Goal: Find specific page/section: Find specific page/section

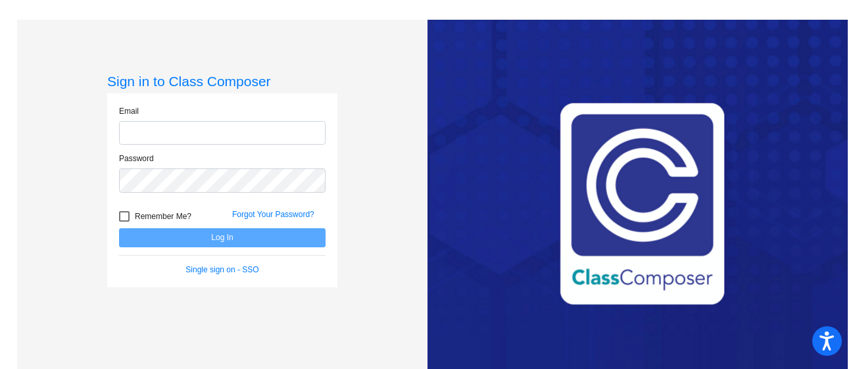
click at [305, 132] on input "email" at bounding box center [222, 133] width 207 height 24
type input "[EMAIL_ADDRESS][DOMAIN_NAME]"
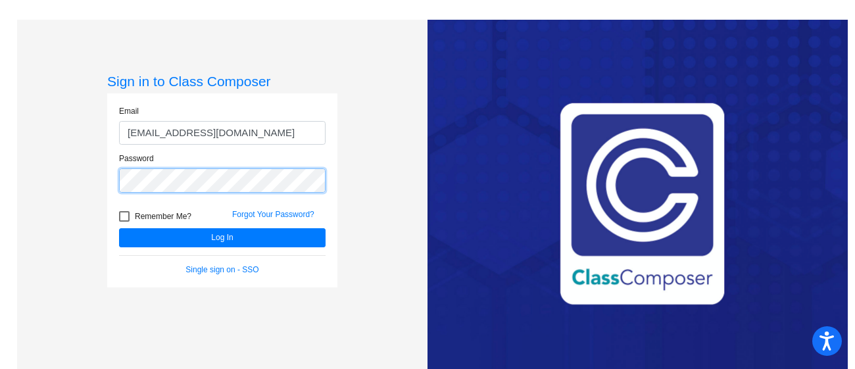
click at [119, 228] on button "Log In" at bounding box center [222, 237] width 207 height 19
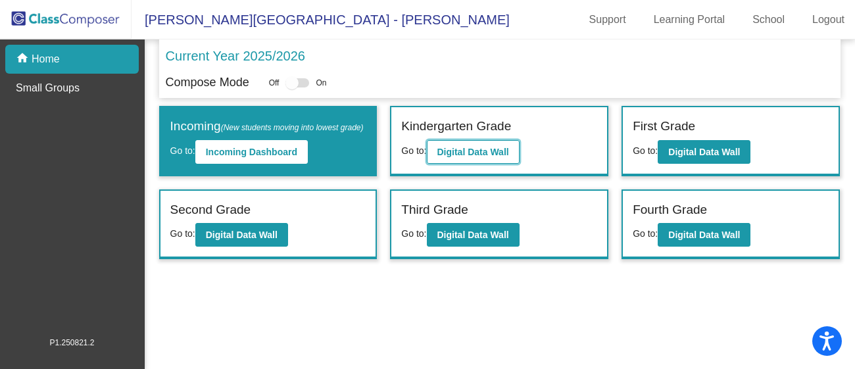
click at [480, 150] on b "Digital Data Wall" at bounding box center [473, 152] width 72 height 11
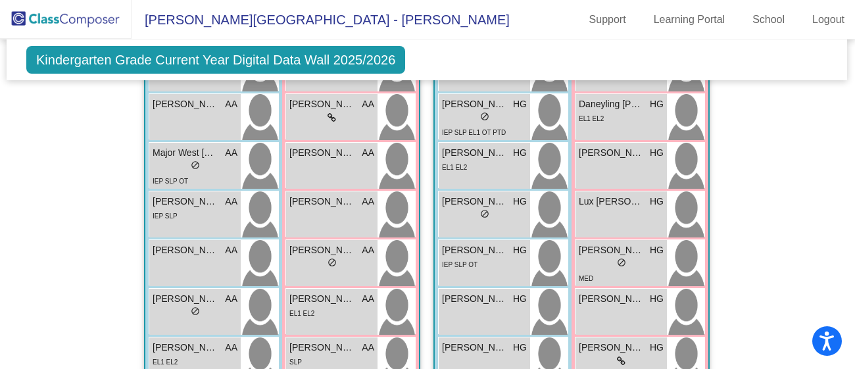
scroll to position [473, 1]
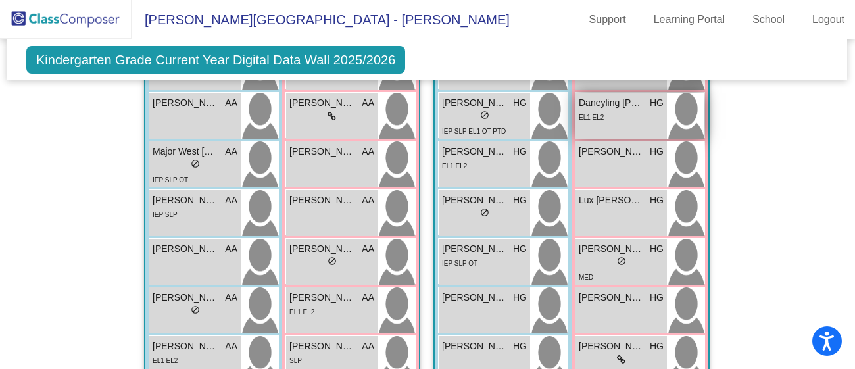
click at [593, 122] on div "Daneyling Cordoba [PERSON_NAME] lock do_not_disturb_alt EL1 EL2" at bounding box center [621, 116] width 91 height 46
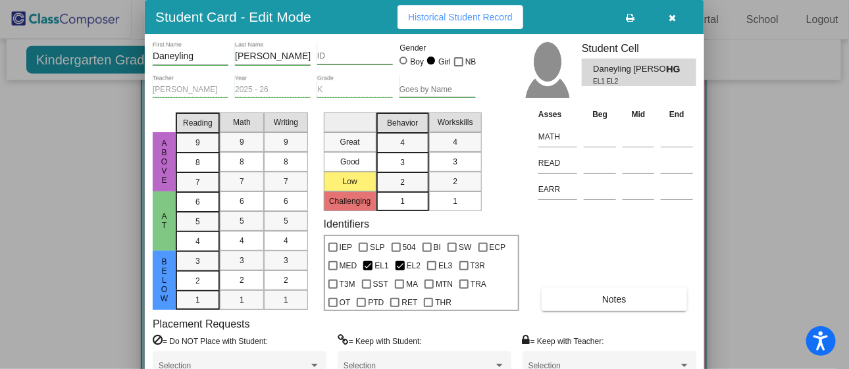
click at [57, 108] on div at bounding box center [424, 184] width 849 height 369
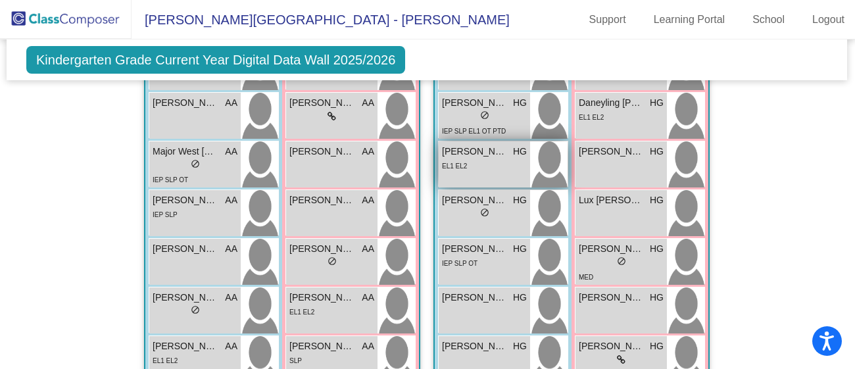
click at [487, 174] on div "[PERSON_NAME] [PERSON_NAME] lock do_not_disturb_alt EL1 EL2" at bounding box center [484, 164] width 91 height 46
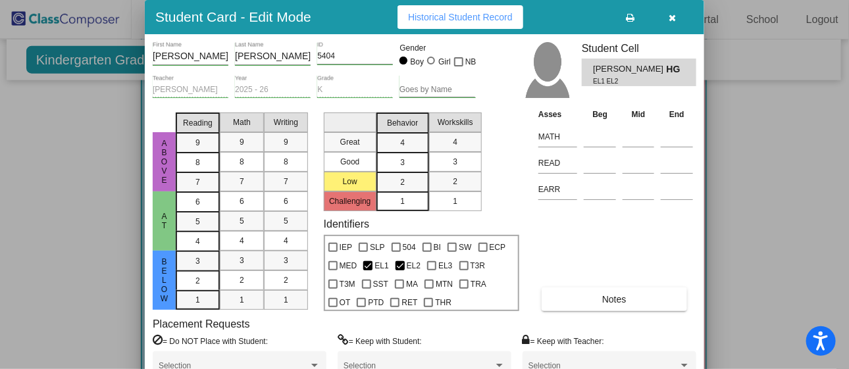
click at [824, 249] on div at bounding box center [424, 184] width 849 height 369
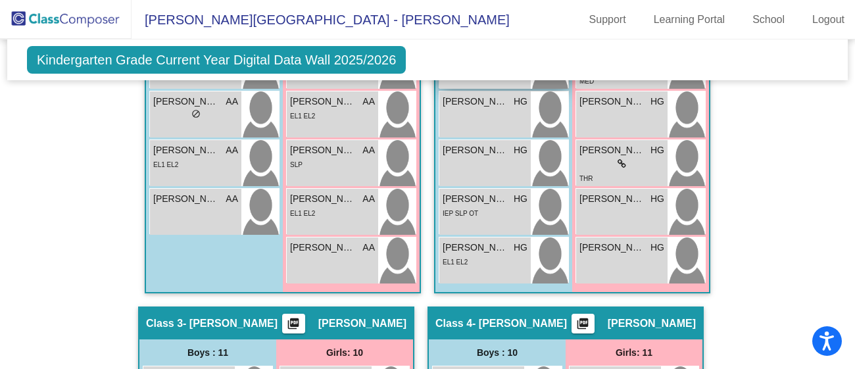
scroll to position [673, 0]
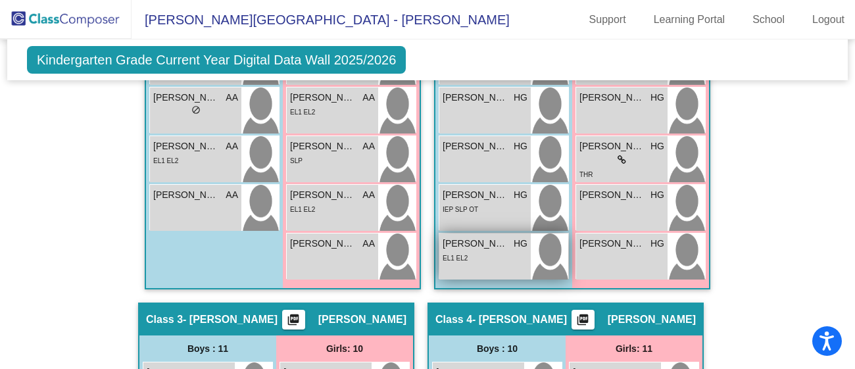
click at [470, 251] on div "EL1 EL2" at bounding box center [485, 258] width 85 height 14
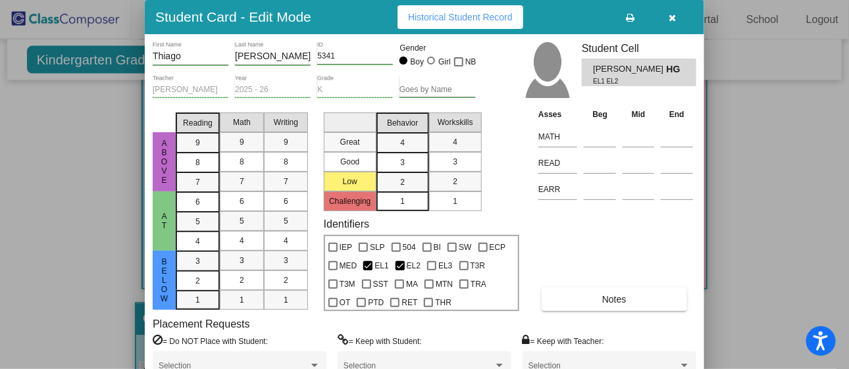
click at [812, 247] on div at bounding box center [424, 184] width 849 height 369
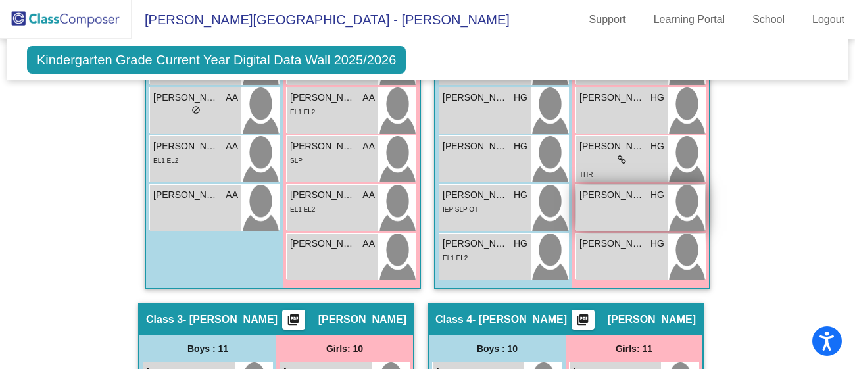
click at [601, 210] on div "[PERSON_NAME] [PERSON_NAME] lock do_not_disturb_alt" at bounding box center [621, 208] width 91 height 46
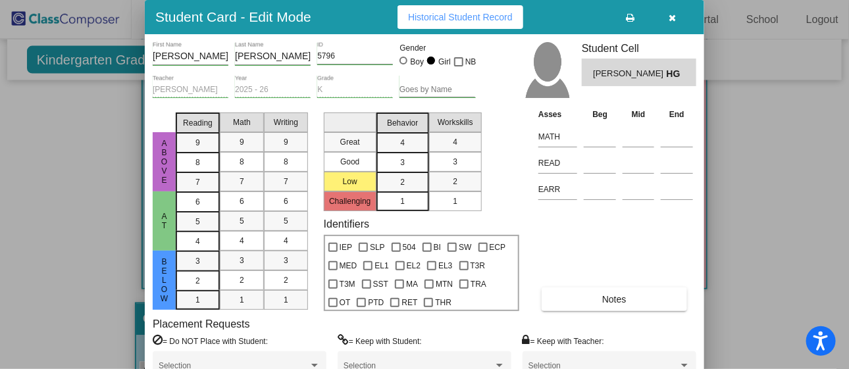
click at [760, 89] on div at bounding box center [424, 184] width 849 height 369
